Goal: Information Seeking & Learning: Learn about a topic

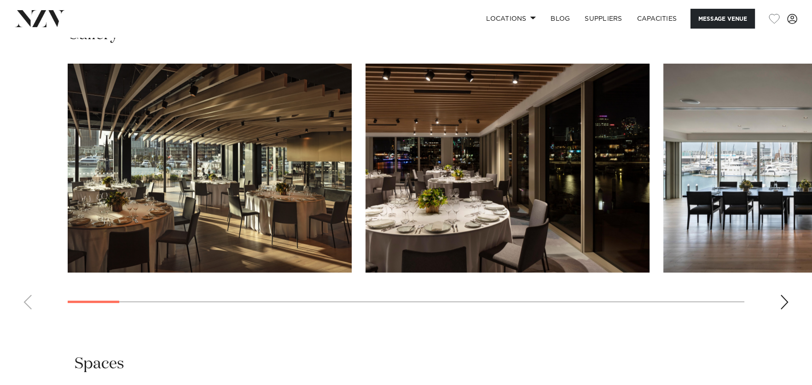
scroll to position [1059, 0]
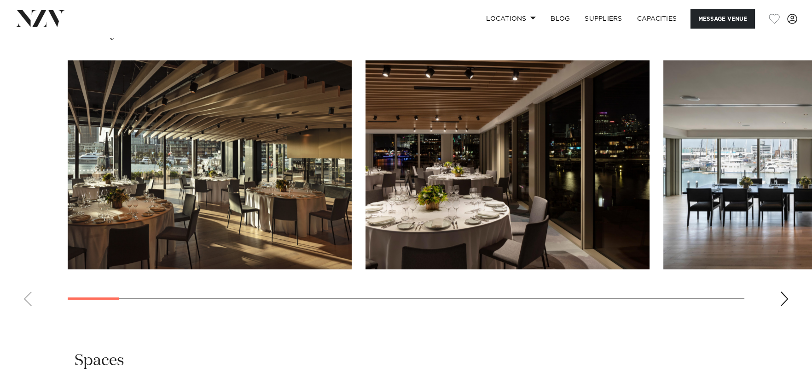
click at [664, 223] on img "3 / 30" at bounding box center [806, 164] width 284 height 209
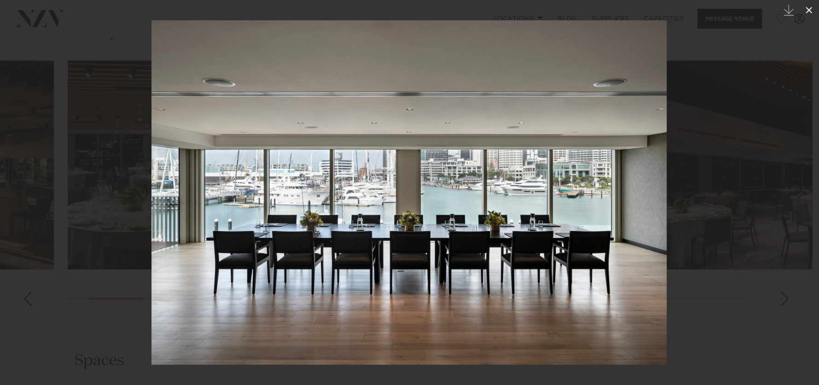
click at [808, 12] on icon at bounding box center [809, 10] width 11 height 11
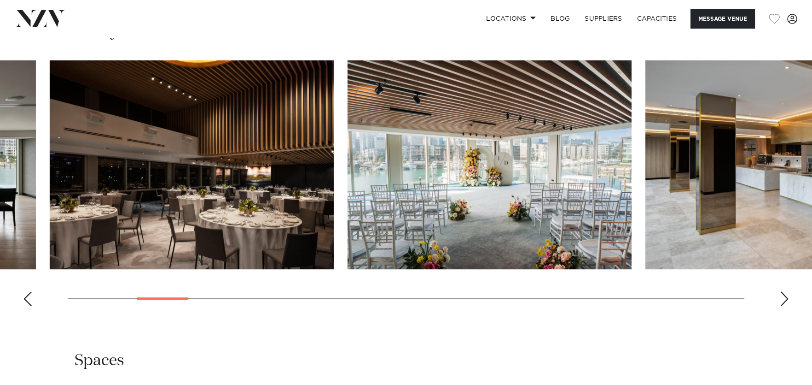
click at [348, 200] on img "5 / 30" at bounding box center [490, 164] width 284 height 209
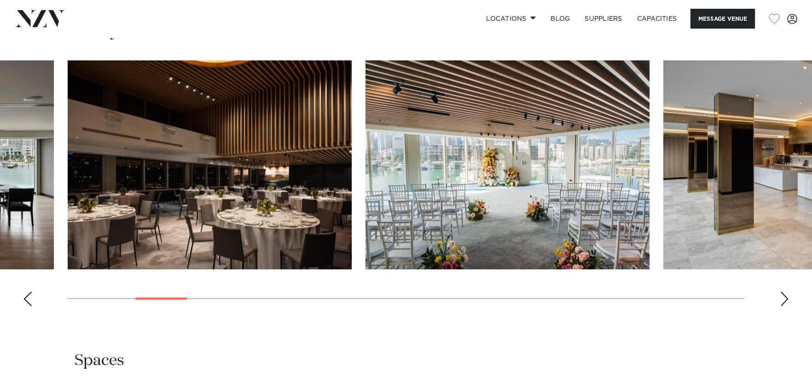
click at [251, 157] on img "4 / 30" at bounding box center [210, 164] width 284 height 209
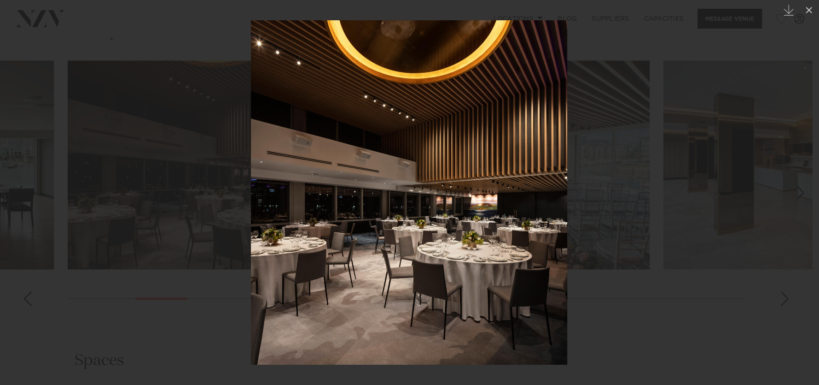
click at [793, 195] on link at bounding box center [803, 192] width 32 height 46
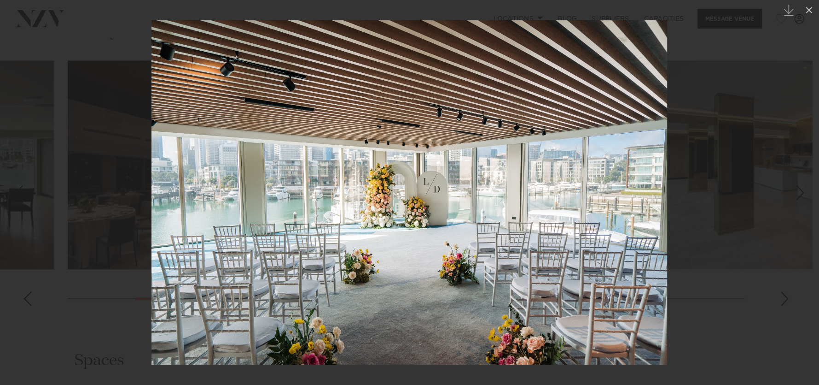
click at [793, 195] on link at bounding box center [803, 192] width 32 height 46
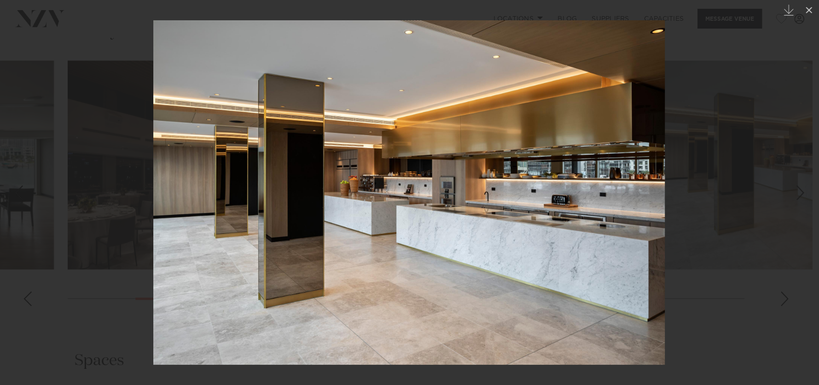
click at [795, 195] on div "Next slide" at bounding box center [800, 192] width 12 height 17
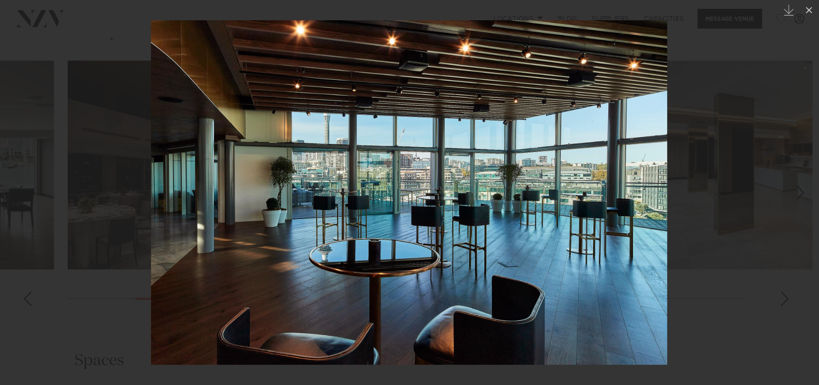
click at [790, 199] on link at bounding box center [803, 192] width 32 height 46
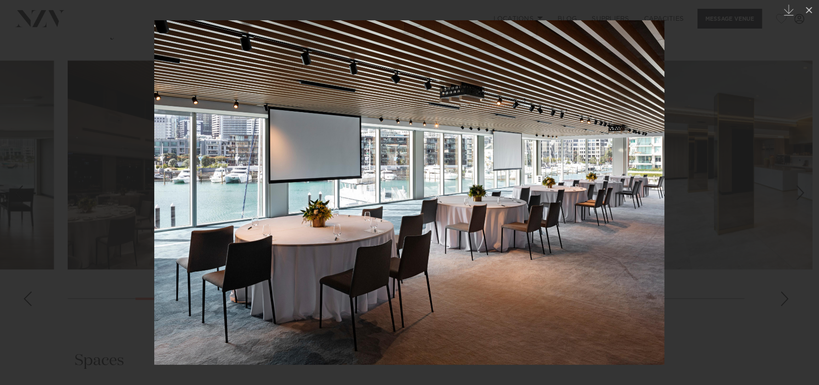
click at [795, 197] on div "Next slide" at bounding box center [800, 192] width 12 height 17
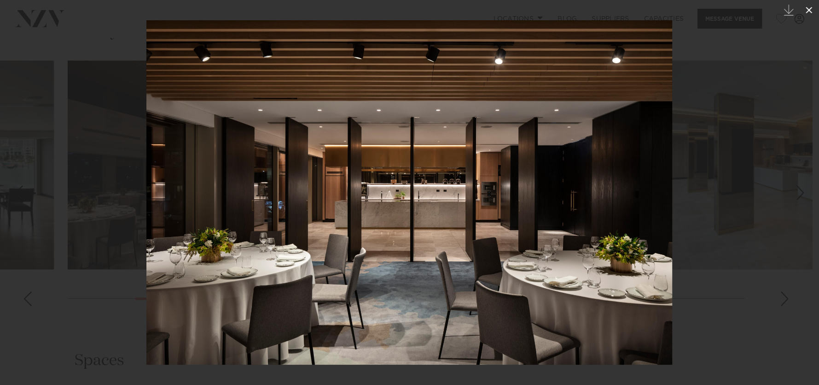
click at [804, 6] on icon at bounding box center [809, 10] width 11 height 11
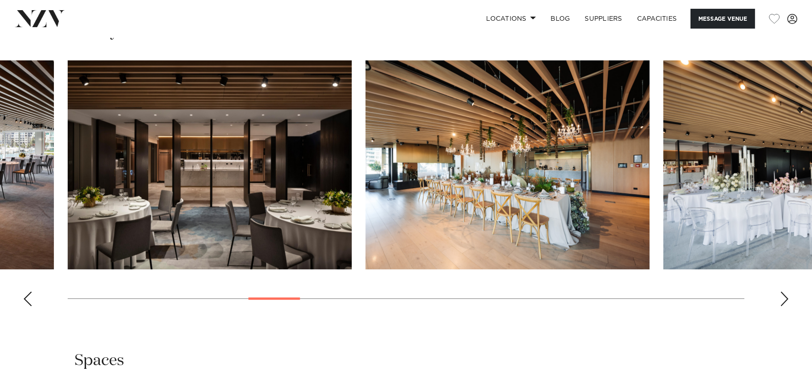
click at [664, 196] on img "11 / 30" at bounding box center [806, 164] width 284 height 209
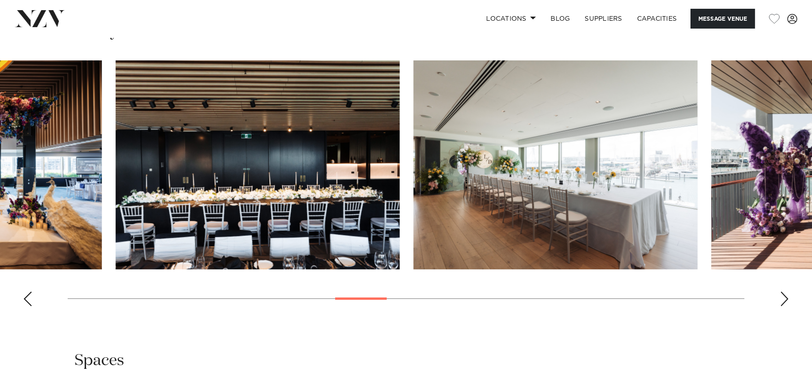
click at [140, 199] on img "13 / 30" at bounding box center [258, 164] width 284 height 209
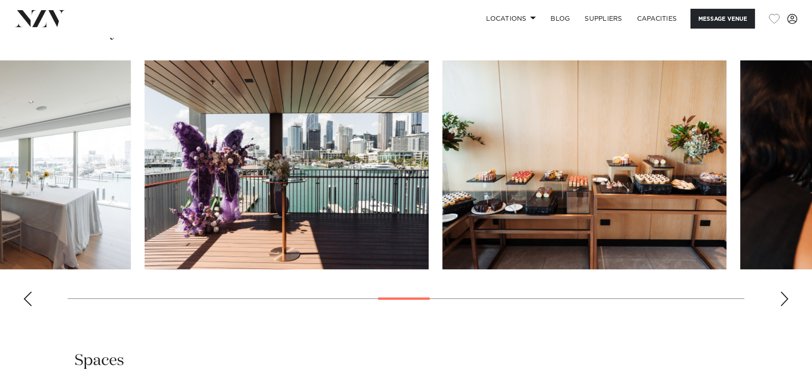
click at [127, 163] on swiper-container at bounding box center [406, 186] width 812 height 253
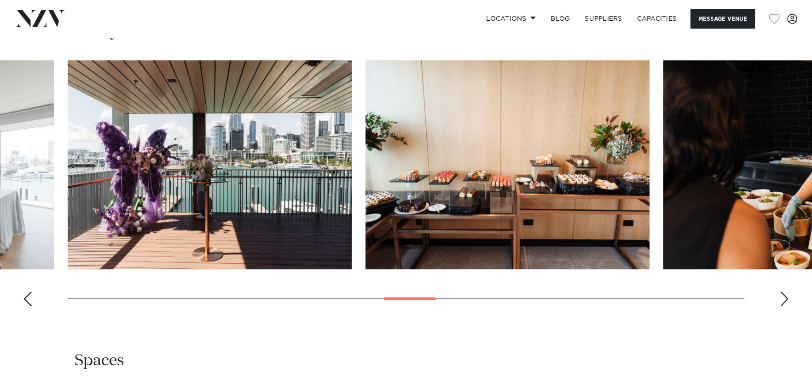
click at [138, 199] on swiper-container at bounding box center [406, 186] width 812 height 253
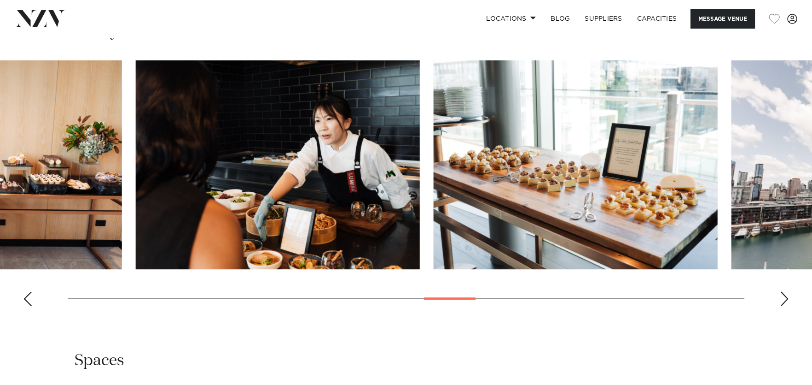
click at [243, 189] on img "17 / 30" at bounding box center [278, 164] width 284 height 209
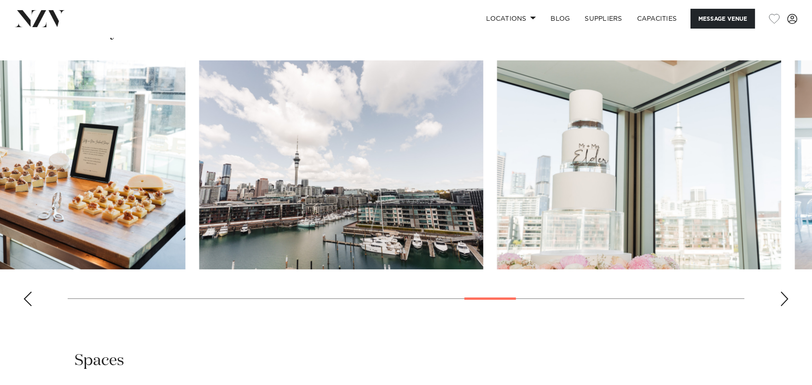
click at [0, 0] on slot at bounding box center [0, 0] width 0 height 0
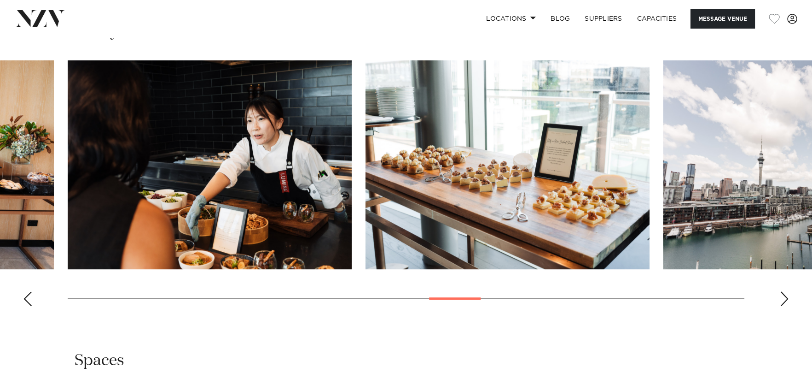
click at [730, 152] on img "19 / 30" at bounding box center [806, 164] width 284 height 209
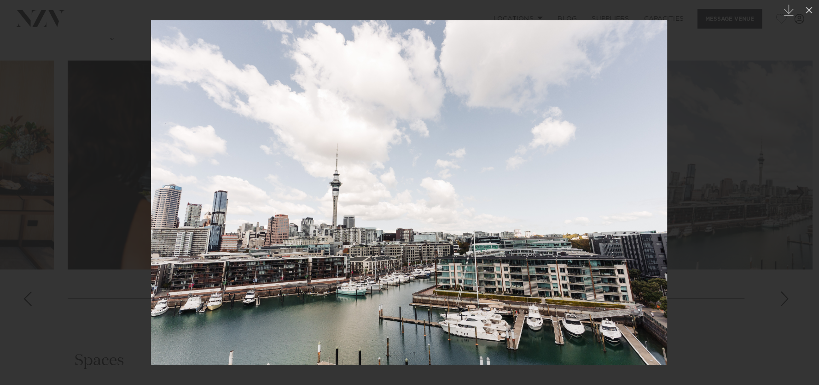
click at [739, 160] on div at bounding box center [409, 192] width 819 height 385
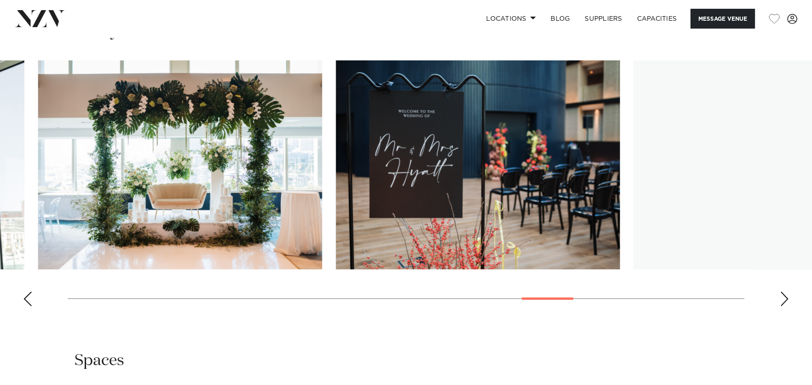
click at [119, 172] on img "21 / 30" at bounding box center [180, 164] width 284 height 209
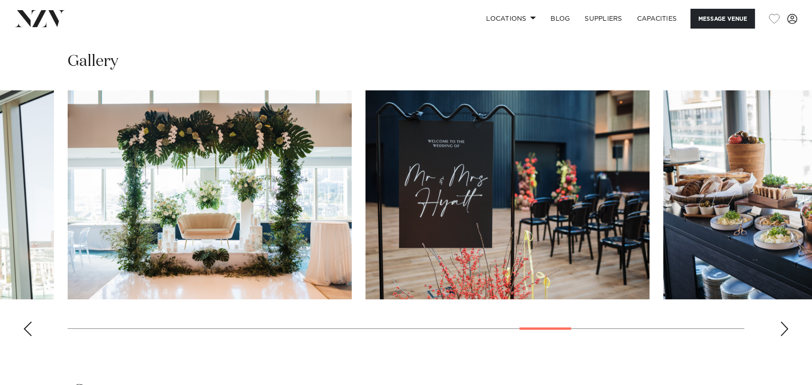
scroll to position [1013, 0]
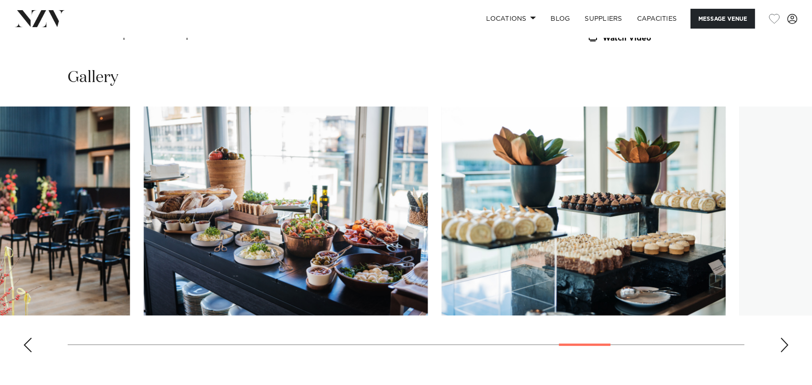
click at [245, 205] on img "23 / 30" at bounding box center [286, 210] width 284 height 209
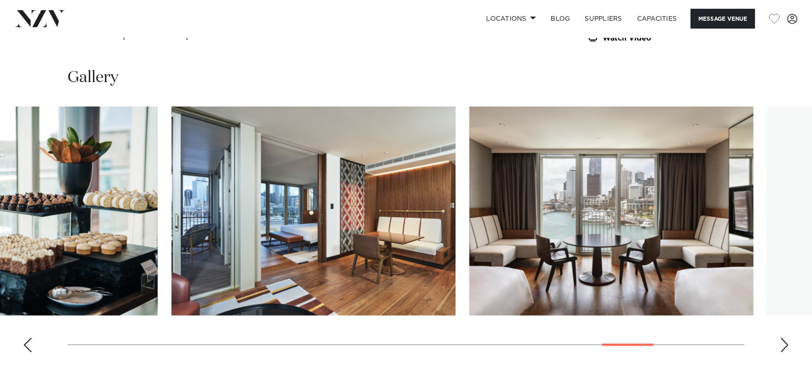
click at [172, 198] on img "25 / 30" at bounding box center [314, 210] width 284 height 209
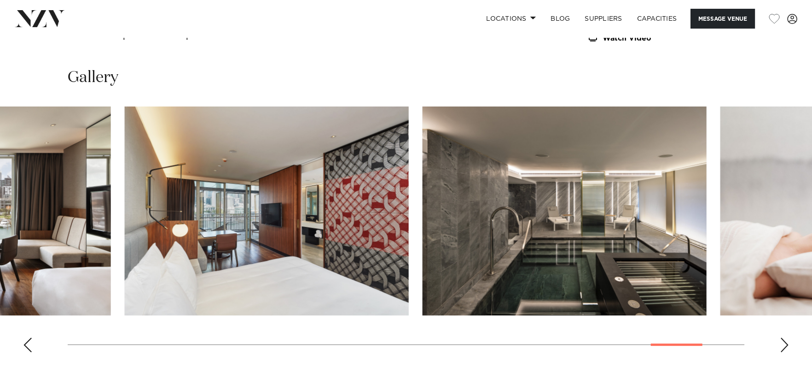
click at [190, 196] on img "27 / 30" at bounding box center [267, 210] width 284 height 209
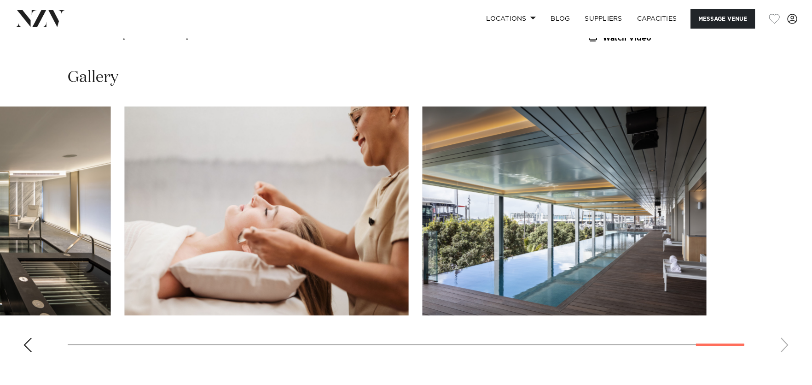
click at [163, 197] on img "29 / 30" at bounding box center [267, 210] width 284 height 209
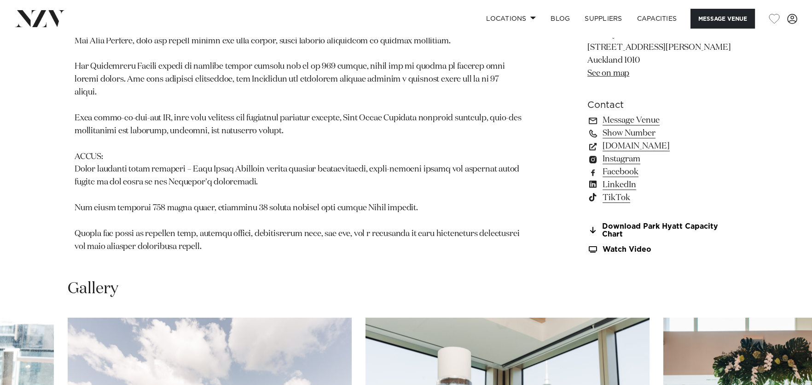
scroll to position [921, 0]
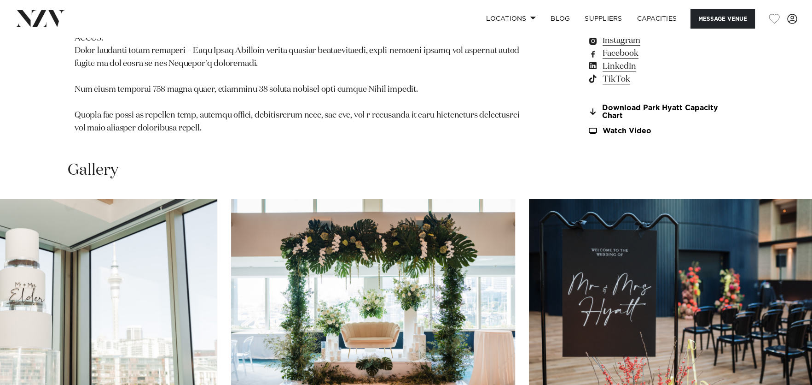
click at [156, 280] on img "20 / 30" at bounding box center [75, 303] width 284 height 209
